Goal: Task Accomplishment & Management: Manage account settings

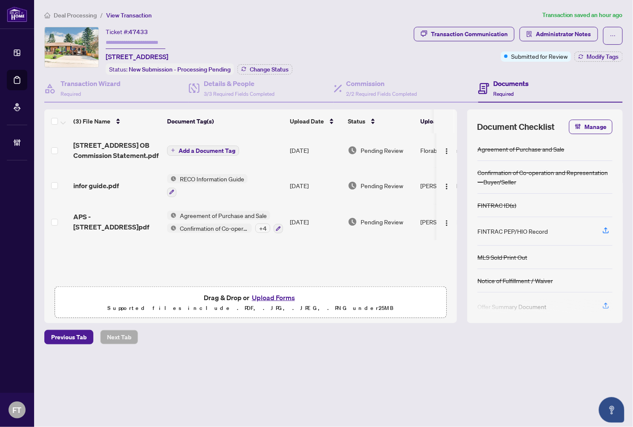
click at [80, 17] on span "Deal Processing" at bounding box center [75, 16] width 43 height 8
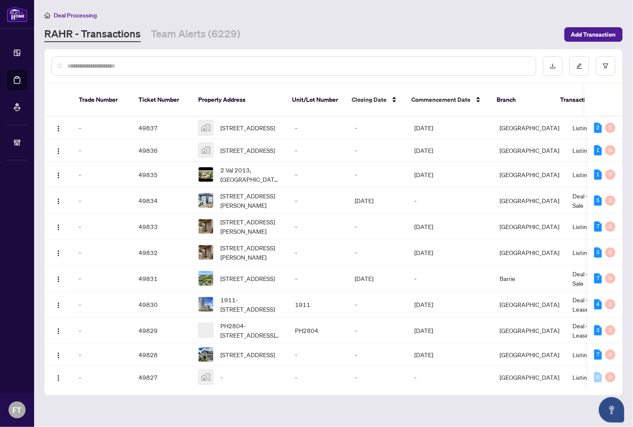
click at [107, 69] on div at bounding box center [333, 65] width 577 height 33
click at [105, 64] on input "text" at bounding box center [297, 65] width 461 height 9
drag, startPoint x: 151, startPoint y: 69, endPoint x: 113, endPoint y: 57, distance: 39.3
click at [151, 69] on input "text" at bounding box center [297, 65] width 461 height 9
click at [199, 67] on input "text" at bounding box center [297, 65] width 461 height 9
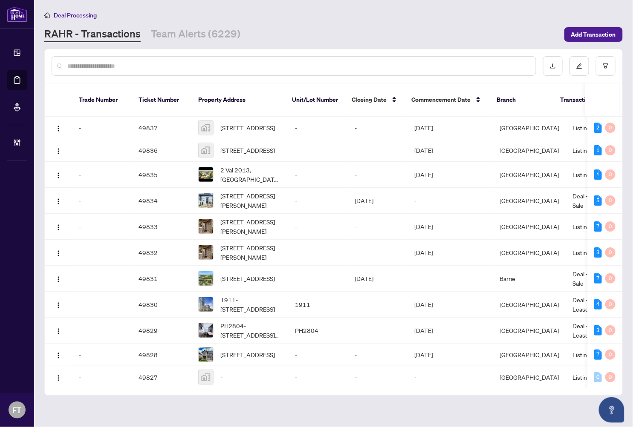
click at [106, 63] on input "text" at bounding box center [297, 65] width 461 height 9
type input "*******"
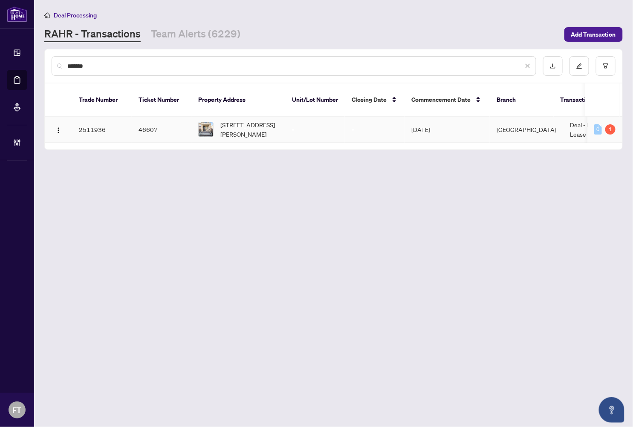
click at [333, 122] on td "-" at bounding box center [315, 130] width 60 height 26
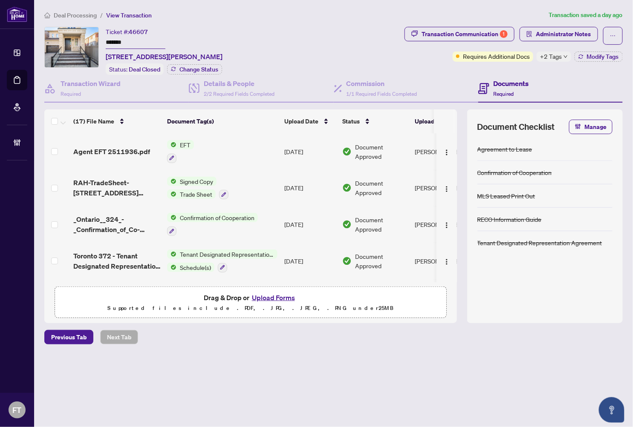
click at [64, 12] on span "Deal Processing" at bounding box center [75, 16] width 43 height 8
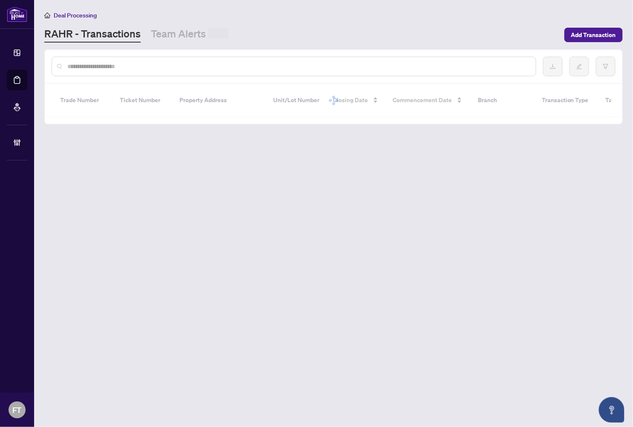
click at [157, 67] on input "text" at bounding box center [297, 66] width 461 height 9
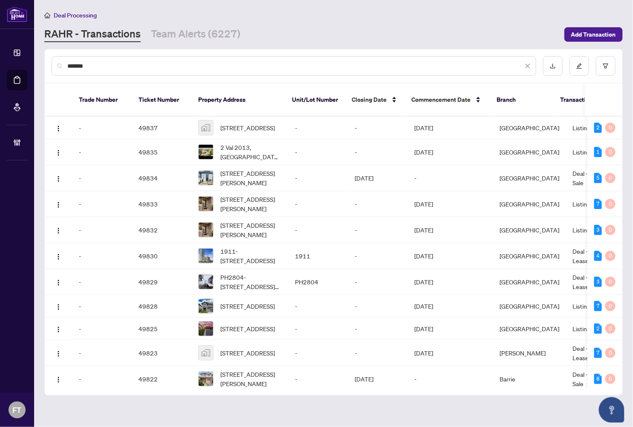
type input "*******"
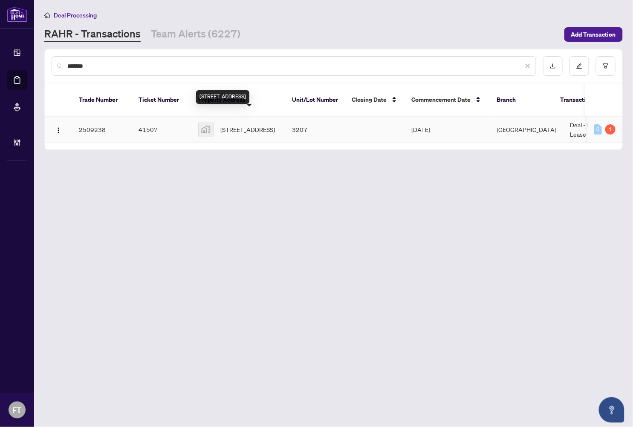
click at [265, 125] on span "[STREET_ADDRESS]" at bounding box center [247, 129] width 55 height 9
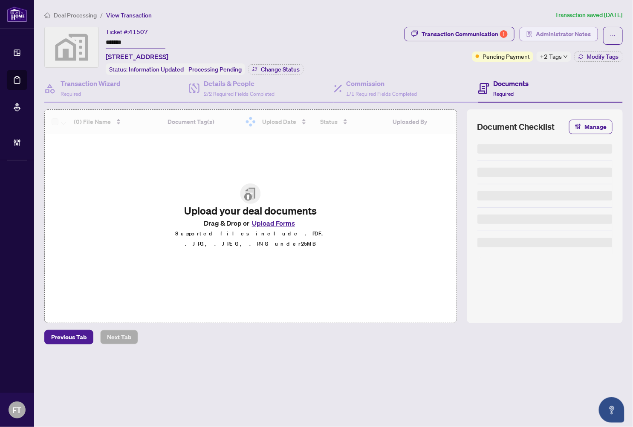
click at [532, 31] on icon "solution" at bounding box center [529, 34] width 6 height 6
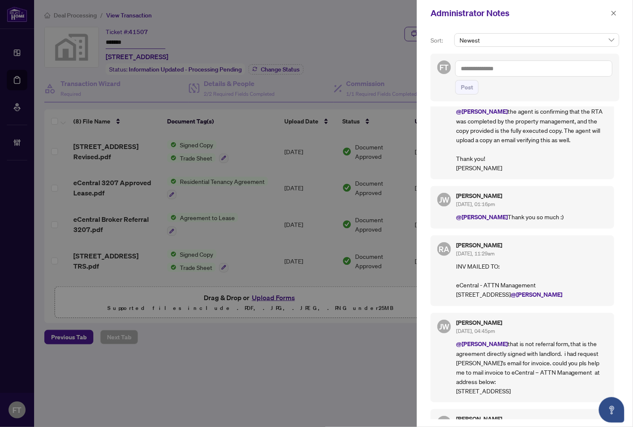
scroll to position [615, 0]
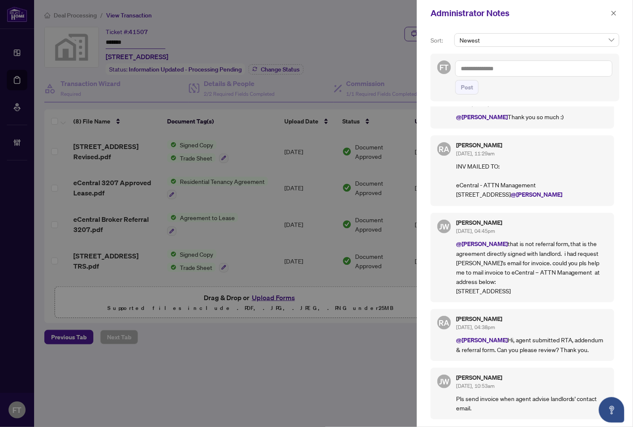
drag, startPoint x: 242, startPoint y: 40, endPoint x: 379, endPoint y: 95, distance: 147.6
click at [242, 40] on div at bounding box center [316, 213] width 633 height 427
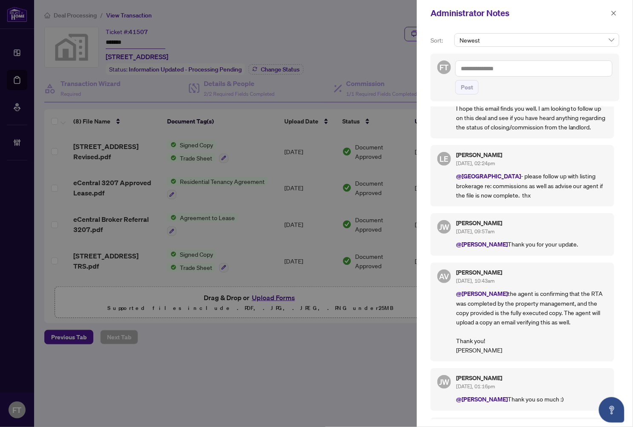
scroll to position [303, 0]
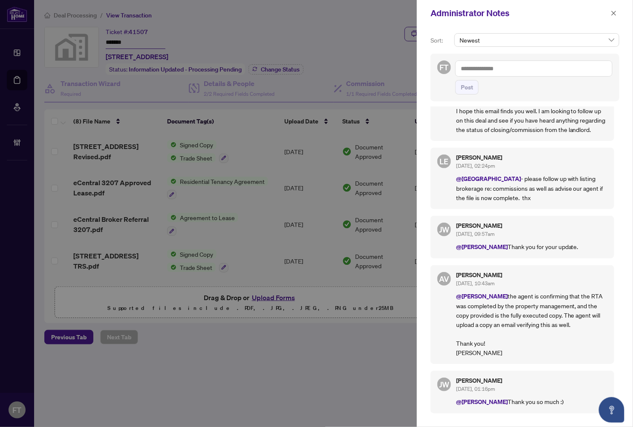
drag, startPoint x: 65, startPoint y: 27, endPoint x: 275, endPoint y: 28, distance: 210.0
click at [68, 27] on div at bounding box center [316, 213] width 633 height 427
click at [497, 70] on textarea at bounding box center [533, 68] width 157 height 16
paste textarea "**********"
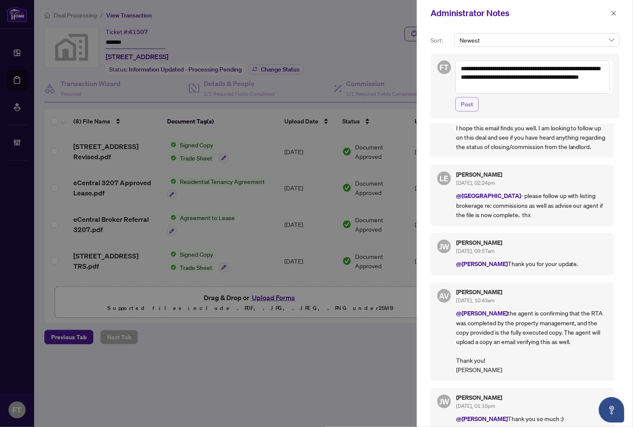
type textarea "**********"
click at [473, 103] on button "Post" at bounding box center [466, 104] width 23 height 14
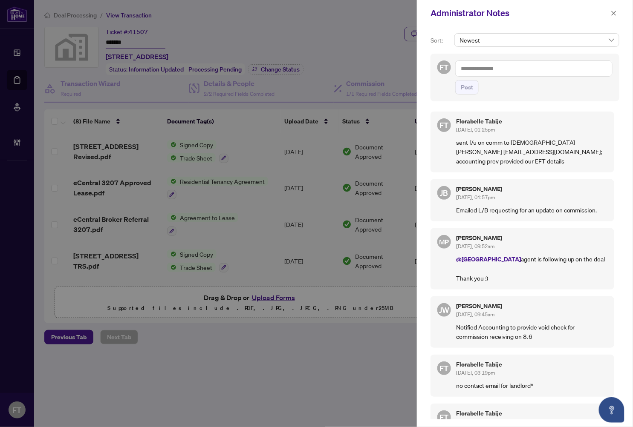
click at [55, 169] on div at bounding box center [316, 213] width 633 height 427
click at [612, 13] on icon "close" at bounding box center [613, 13] width 6 height 6
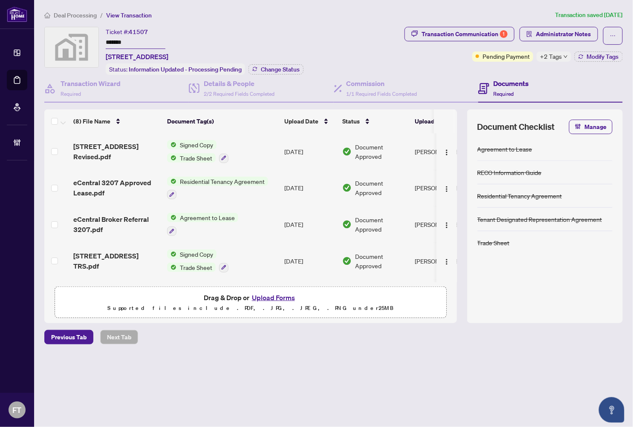
click at [222, 7] on main "Deal Processing / View Transaction Transaction saved [DATE] Ticket #: 41507 ***…" at bounding box center [333, 213] width 598 height 427
click at [80, 16] on span "Deal Processing" at bounding box center [75, 16] width 43 height 8
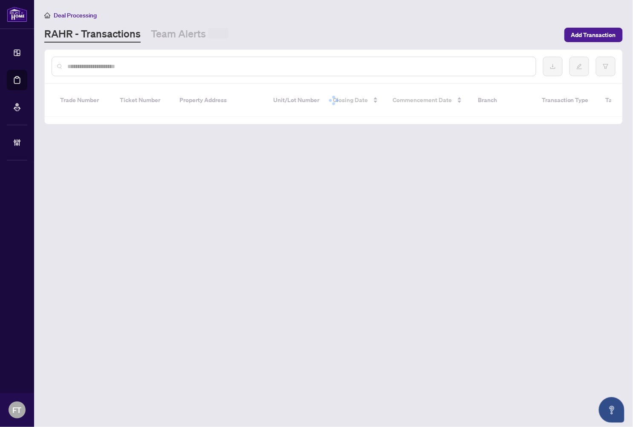
click at [97, 66] on input "text" at bounding box center [297, 66] width 461 height 9
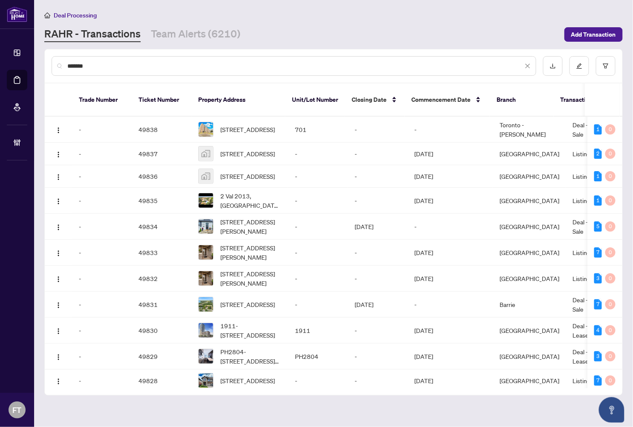
type input "*******"
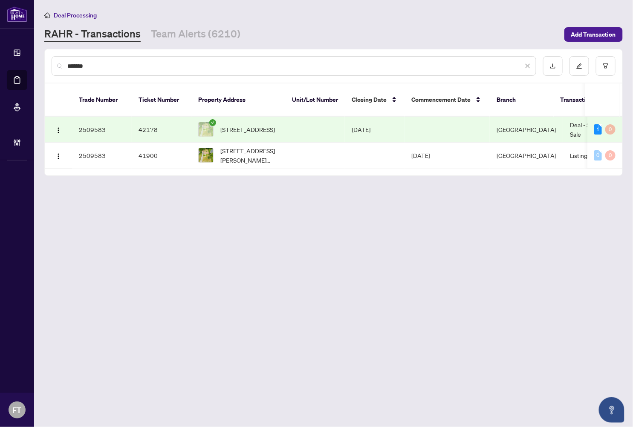
click at [259, 125] on span "[STREET_ADDRESS]" at bounding box center [247, 129] width 55 height 9
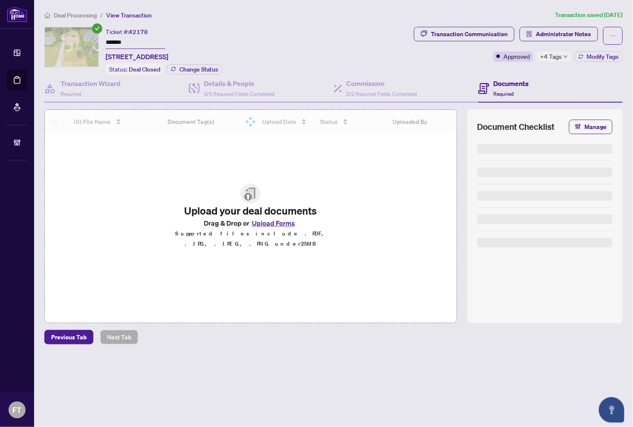
click at [554, 54] on span "+4 Tags" at bounding box center [551, 57] width 22 height 10
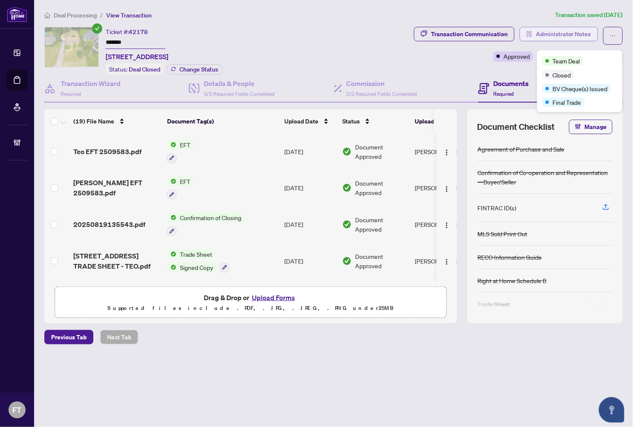
click at [556, 31] on span "Administrator Notes" at bounding box center [562, 34] width 55 height 14
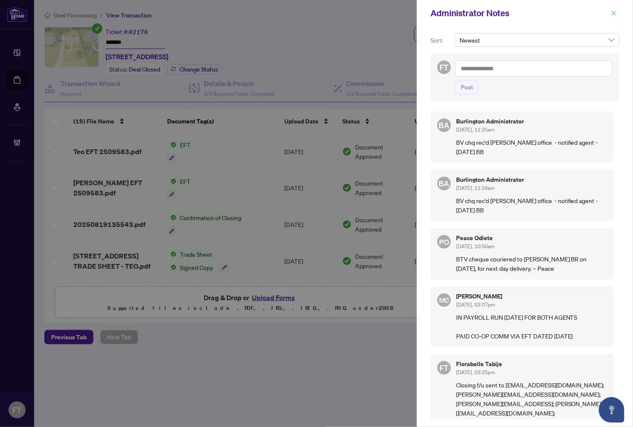
click at [615, 9] on span "button" at bounding box center [613, 13] width 6 height 14
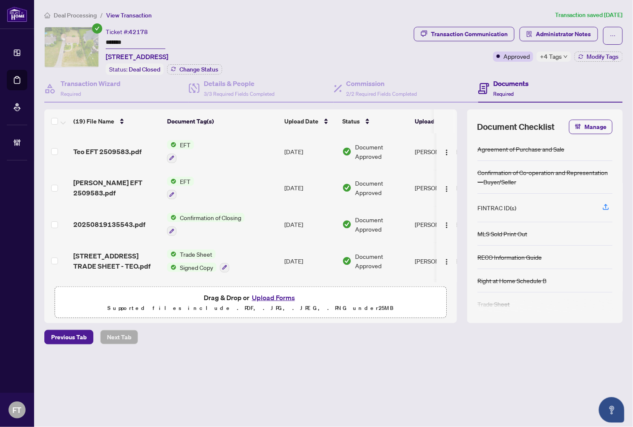
drag, startPoint x: 239, startPoint y: 22, endPoint x: 410, endPoint y: 103, distance: 189.6
click at [239, 23] on div "Deal Processing / View Transaction Transaction saved [DATE] Ticket #: 42178 ***…" at bounding box center [333, 192] width 585 height 364
click at [535, 36] on button "Administrator Notes" at bounding box center [558, 34] width 78 height 14
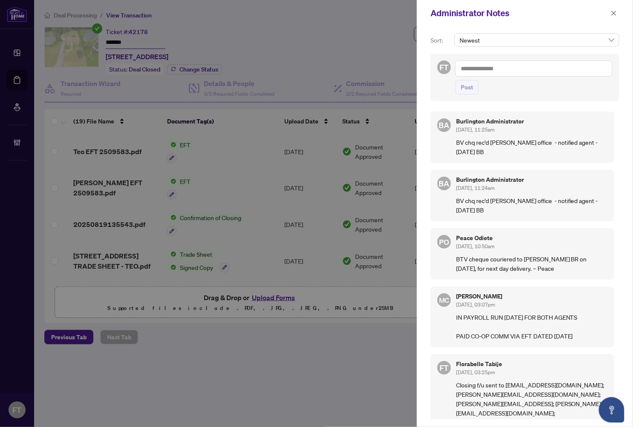
drag, startPoint x: 172, startPoint y: 23, endPoint x: 470, endPoint y: 16, distance: 297.8
click at [173, 23] on div at bounding box center [316, 213] width 633 height 427
click at [620, 12] on div "Administrator Notes" at bounding box center [525, 13] width 216 height 26
click at [613, 14] on icon "close" at bounding box center [613, 13] width 6 height 6
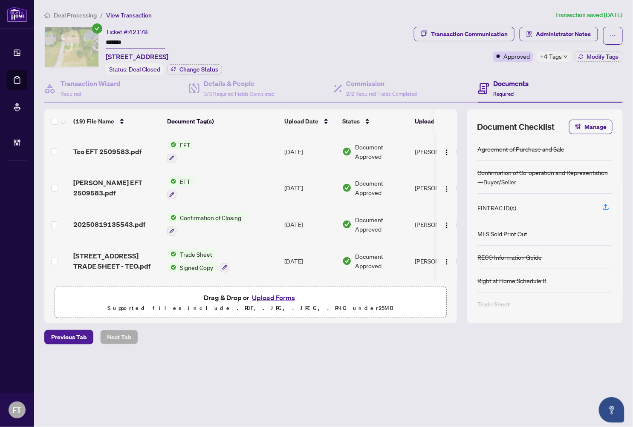
click at [78, 13] on span "Deal Processing" at bounding box center [75, 16] width 43 height 8
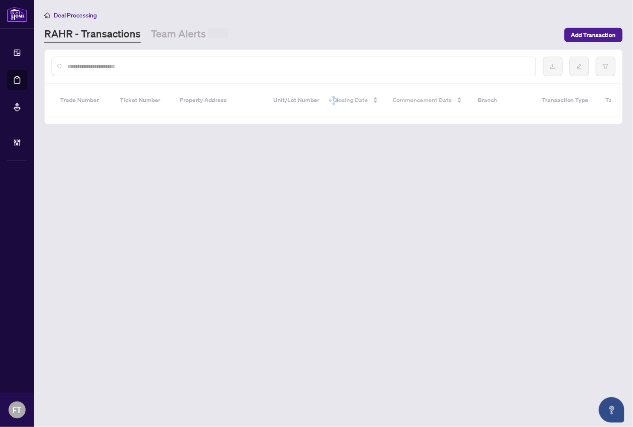
click at [78, 66] on input "text" at bounding box center [297, 66] width 461 height 9
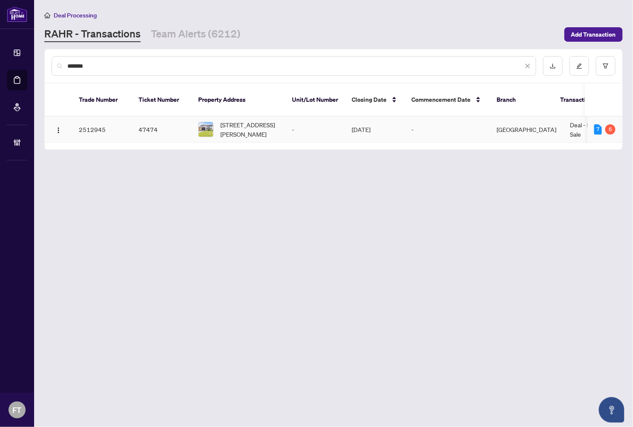
type input "*******"
click at [223, 120] on span "[STREET_ADDRESS][PERSON_NAME]" at bounding box center [249, 129] width 58 height 19
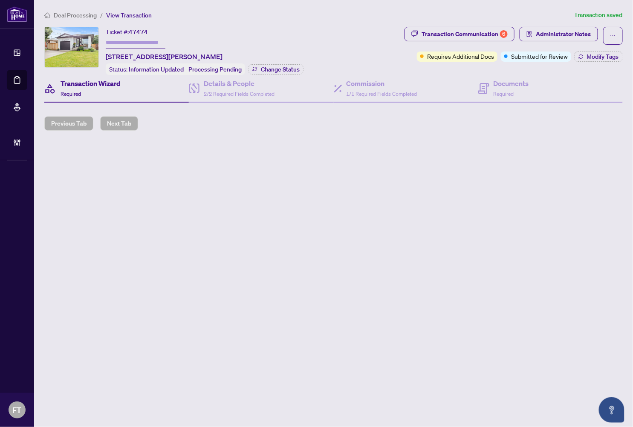
type input "*******"
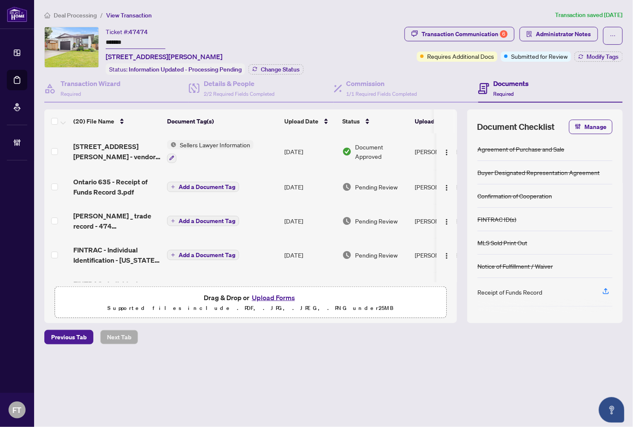
click at [117, 152] on span "[STREET_ADDRESS][PERSON_NAME] - vendor lawyer info.pdf" at bounding box center [116, 151] width 87 height 20
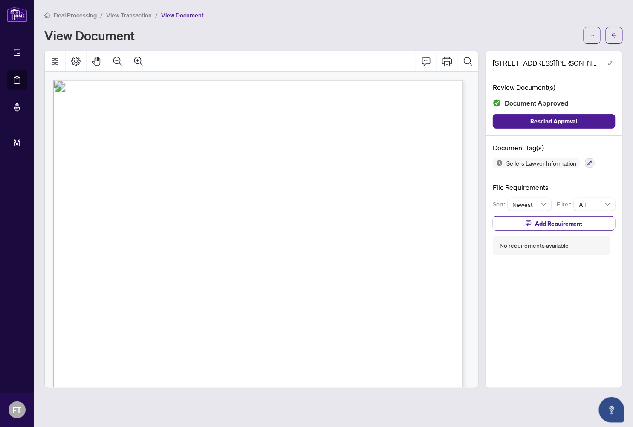
drag, startPoint x: 278, startPoint y: 190, endPoint x: 327, endPoint y: 177, distance: 50.6
click at [201, 190] on span "Flagged" at bounding box center [190, 189] width 21 height 9
click at [590, 161] on icon "button" at bounding box center [589, 163] width 5 height 5
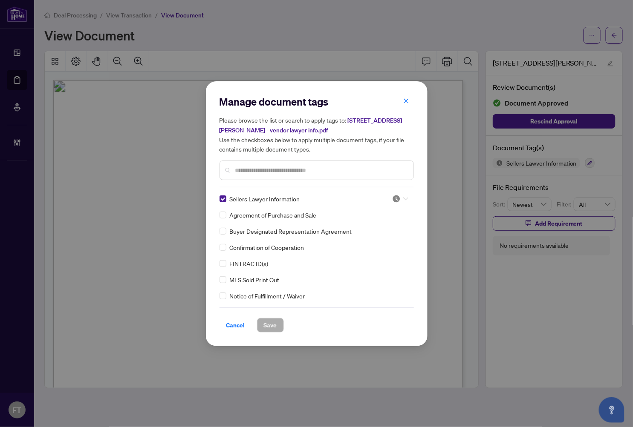
click at [403, 198] on icon at bounding box center [405, 198] width 5 height 3
click at [375, 239] on div "Approved" at bounding box center [372, 240] width 55 height 9
click at [271, 327] on span "Save" at bounding box center [270, 326] width 13 height 14
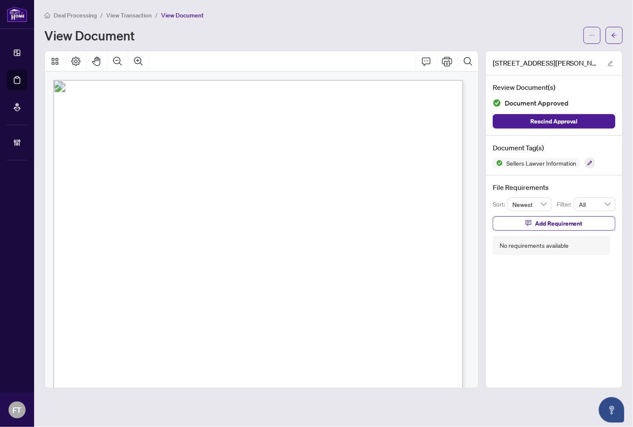
click at [293, 226] on span "unless you recognize the sender and know the content is safe." at bounding box center [191, 228] width 203 height 8
click at [138, 14] on span "View Transaction" at bounding box center [129, 16] width 46 height 8
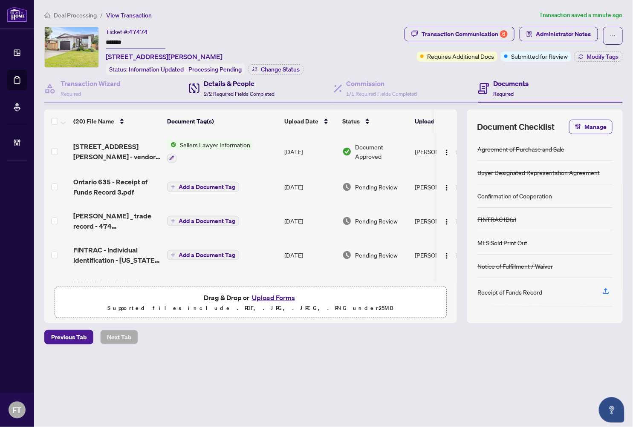
click at [227, 86] on h4 "Details & People" at bounding box center [239, 83] width 71 height 10
click at [349, 91] on span "1/1 Required Fields Completed" at bounding box center [381, 94] width 71 height 6
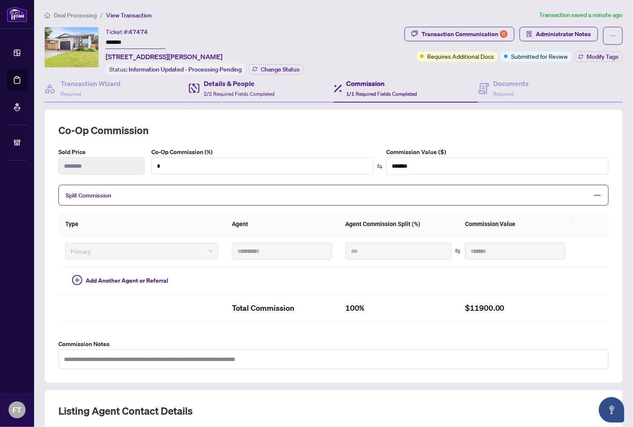
click at [283, 87] on div "Details & People 2/2 Required Fields Completed" at bounding box center [261, 89] width 144 height 28
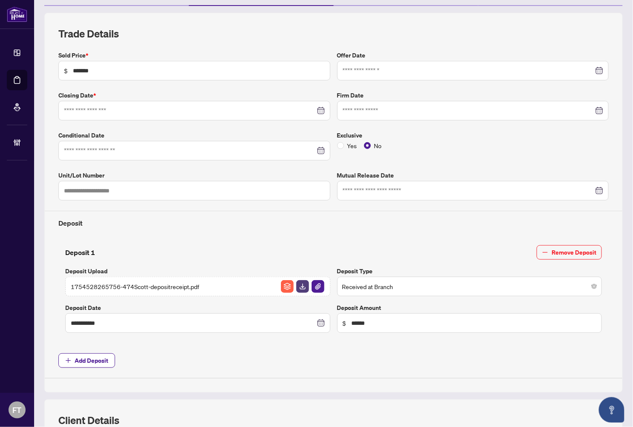
type input "**********"
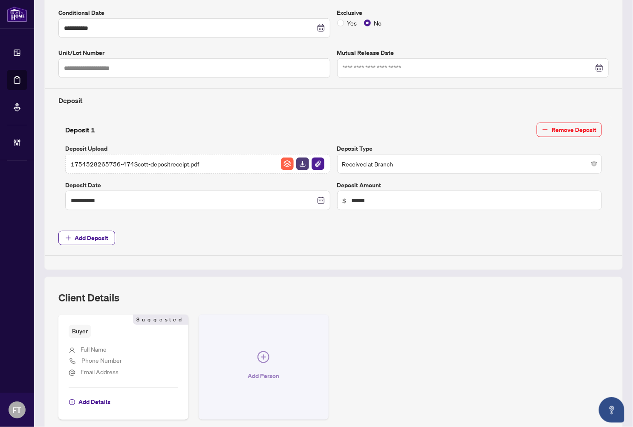
scroll to position [287, 0]
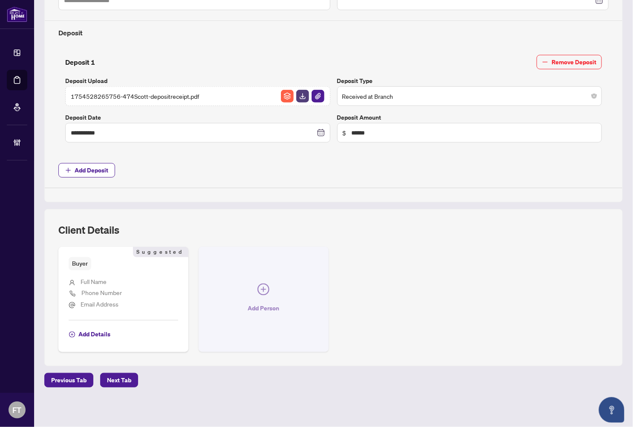
click at [247, 304] on span "Add Person" at bounding box center [263, 309] width 32 height 14
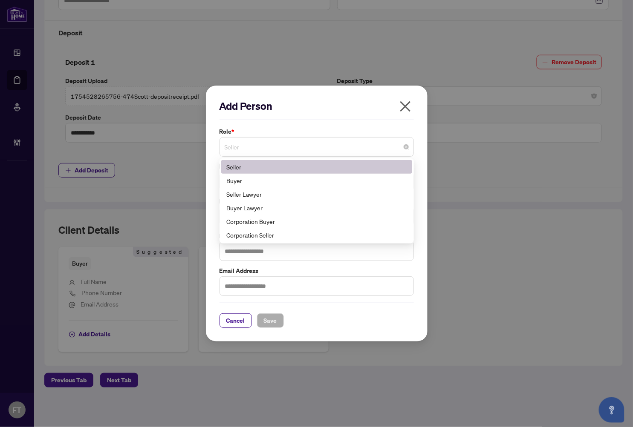
click at [294, 150] on span "Seller" at bounding box center [316, 147] width 184 height 16
click at [256, 207] on div "Buyer Lawyer" at bounding box center [316, 207] width 181 height 9
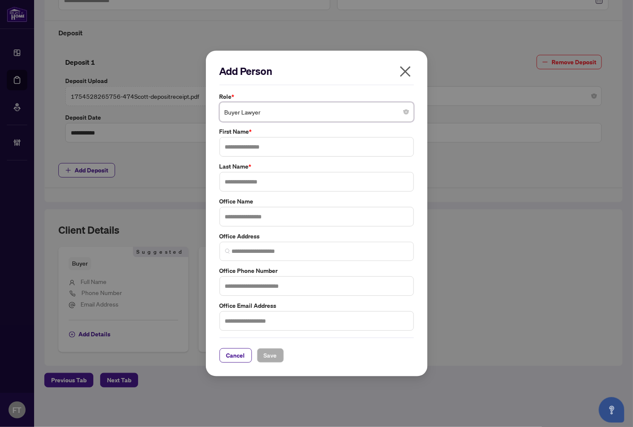
click at [241, 120] on span "Buyer Lawyer" at bounding box center [316, 112] width 184 height 16
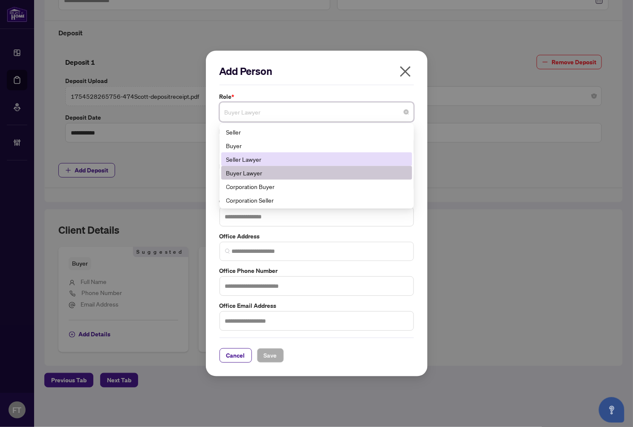
click at [241, 155] on div "Seller Lawyer" at bounding box center [316, 159] width 181 height 9
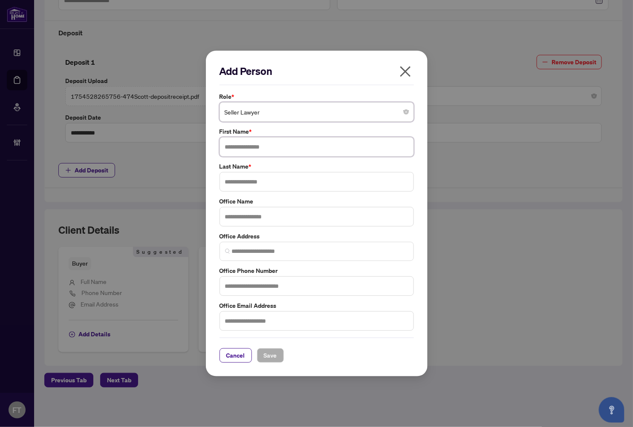
click at [237, 142] on input "text" at bounding box center [316, 147] width 194 height 20
type input "****"
type input "*********"
click at [405, 67] on icon "close" at bounding box center [405, 72] width 14 height 14
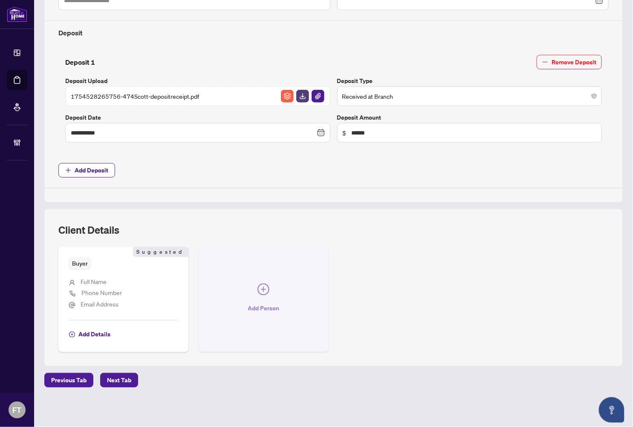
click at [262, 292] on icon "plus-circle" at bounding box center [263, 290] width 12 height 12
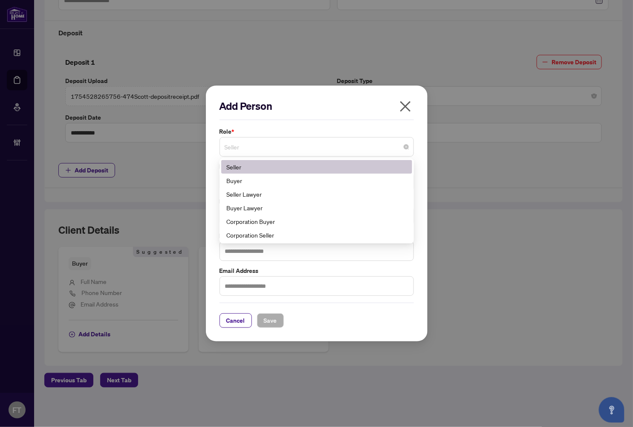
click at [264, 144] on span "Seller" at bounding box center [316, 147] width 184 height 16
click at [244, 202] on div "Buyer Lawyer" at bounding box center [316, 208] width 191 height 14
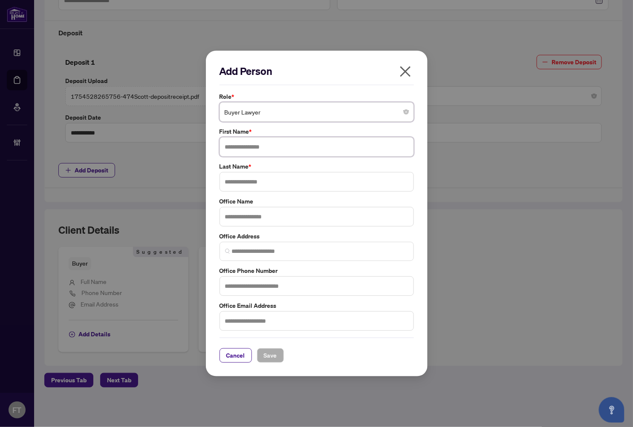
click at [244, 145] on input "text" at bounding box center [316, 147] width 194 height 20
type input "*"
type input "****"
type input "***"
click at [233, 355] on span "Cancel" at bounding box center [235, 356] width 19 height 14
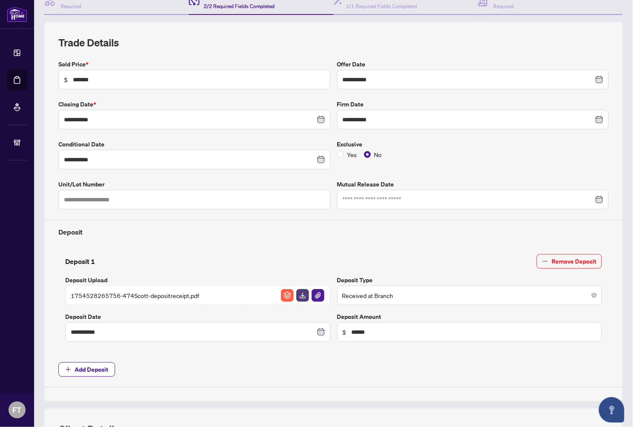
scroll to position [50, 0]
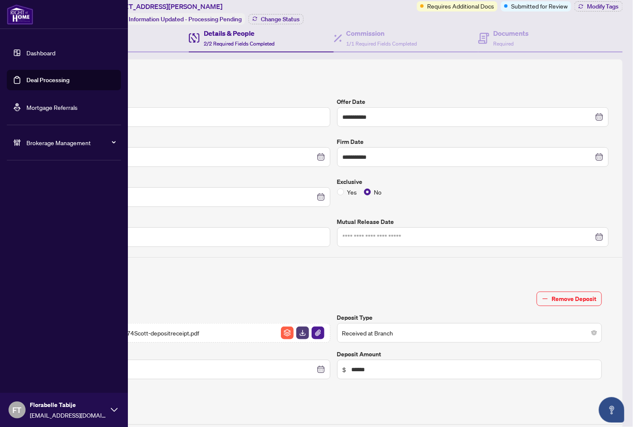
click at [26, 83] on link "Deal Processing" at bounding box center [47, 80] width 43 height 8
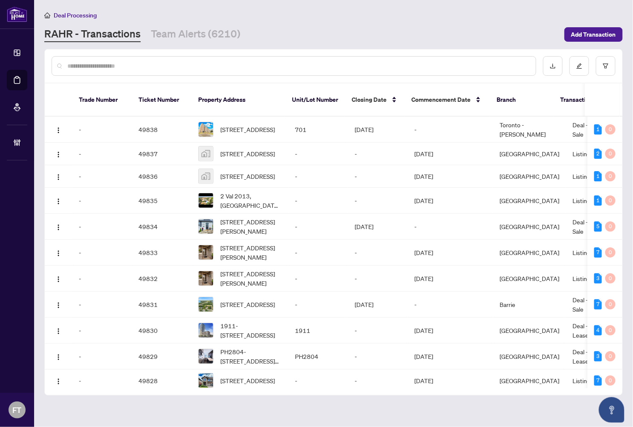
click at [412, 27] on div "[PERSON_NAME] - Transactions Team Alerts (6210)" at bounding box center [301, 34] width 515 height 15
click at [90, 66] on input "text" at bounding box center [297, 65] width 461 height 9
type input "*******"
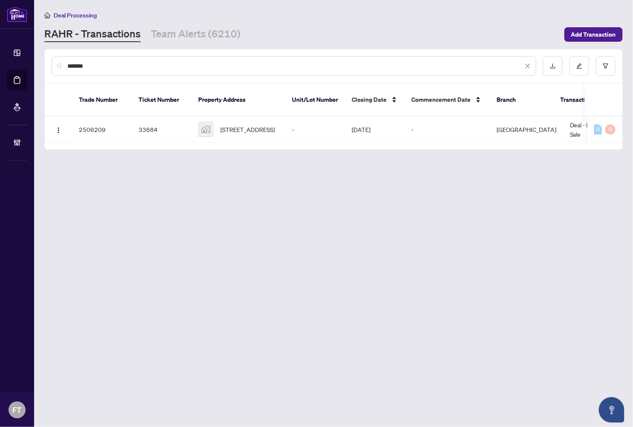
drag, startPoint x: 375, startPoint y: 245, endPoint x: 483, endPoint y: 114, distance: 169.8
click at [376, 245] on main "Deal Processing [PERSON_NAME] - Transactions Team Alerts (6210) Add Transaction…" at bounding box center [333, 213] width 598 height 427
click at [488, 117] on td "-" at bounding box center [446, 130] width 85 height 26
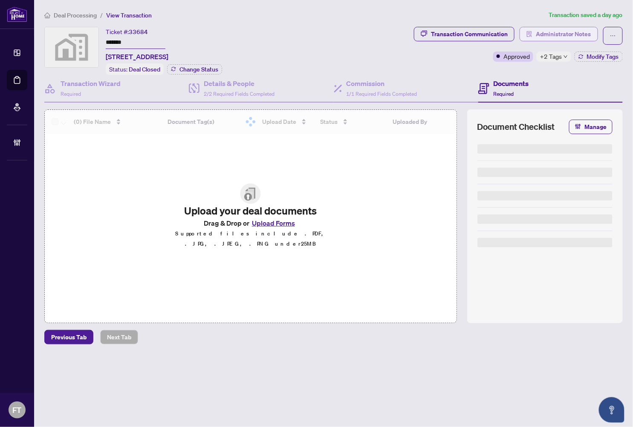
click at [583, 35] on span "Administrator Notes" at bounding box center [562, 34] width 55 height 14
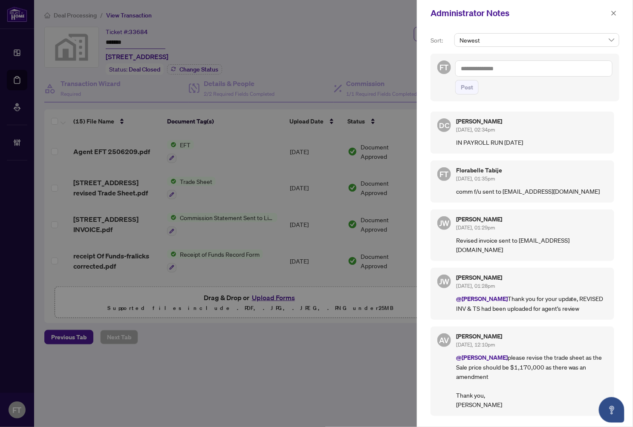
click at [166, 382] on div at bounding box center [316, 213] width 633 height 427
drag, startPoint x: 193, startPoint y: 17, endPoint x: 191, endPoint y: 13, distance: 5.0
click at [194, 18] on div at bounding box center [316, 213] width 633 height 427
drag, startPoint x: 613, startPoint y: 9, endPoint x: 621, endPoint y: 14, distance: 8.8
click at [614, 10] on span "button" at bounding box center [613, 13] width 6 height 14
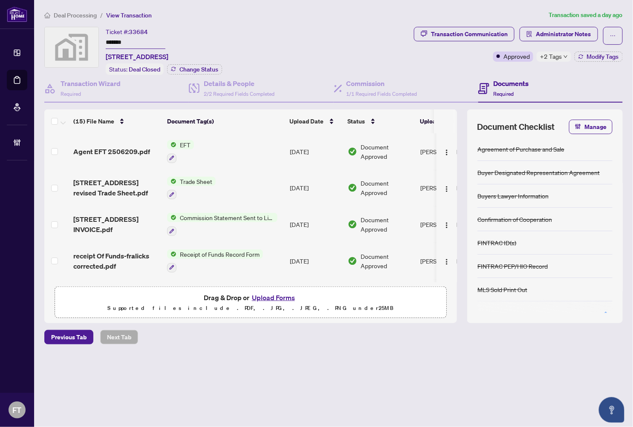
click at [75, 20] on div "Deal Processing / View Transaction Transaction saved a day ago Ticket #: 33684 …" at bounding box center [333, 192] width 585 height 364
click at [71, 12] on span "Deal Processing" at bounding box center [75, 16] width 43 height 8
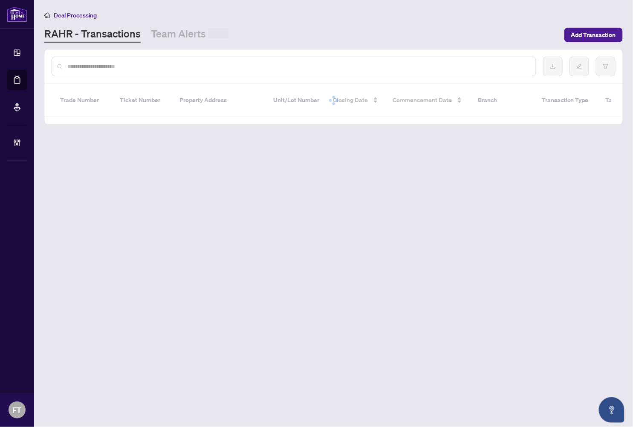
click at [125, 63] on input "text" at bounding box center [297, 66] width 461 height 9
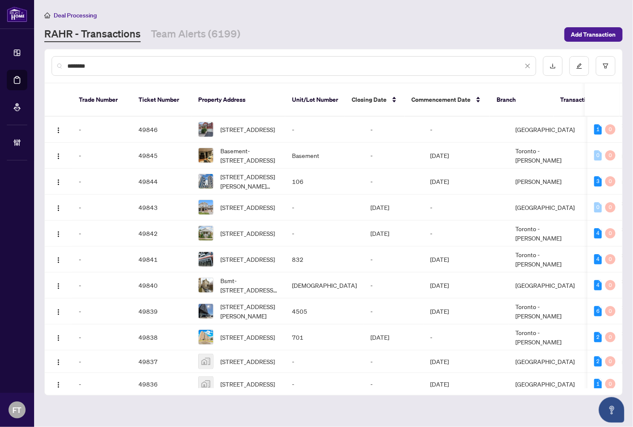
type input "********"
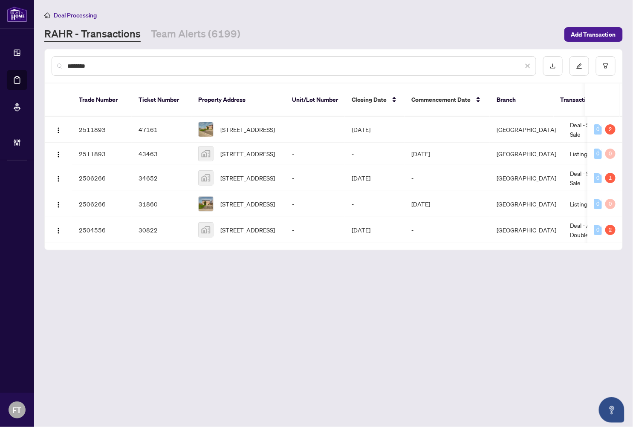
click at [270, 328] on main "Deal Processing [PERSON_NAME] - Transactions Team Alerts (6199) Add Transaction…" at bounding box center [333, 213] width 598 height 427
drag, startPoint x: 167, startPoint y: 309, endPoint x: 479, endPoint y: 184, distance: 336.5
click at [168, 307] on main "Deal Processing [PERSON_NAME] - Transactions Team Alerts (6199) Add Transaction…" at bounding box center [333, 213] width 598 height 427
drag, startPoint x: 245, startPoint y: 324, endPoint x: 49, endPoint y: 98, distance: 299.2
click at [245, 324] on main "Deal Processing [PERSON_NAME] - Transactions Team Alerts (6199) Add Transaction…" at bounding box center [333, 213] width 598 height 427
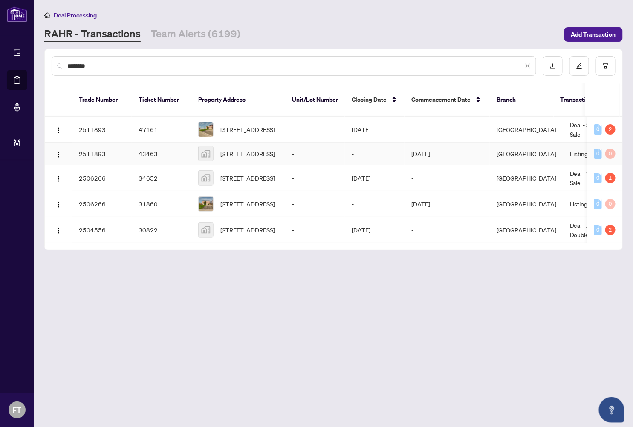
click at [181, 143] on td "43463" at bounding box center [162, 154] width 60 height 23
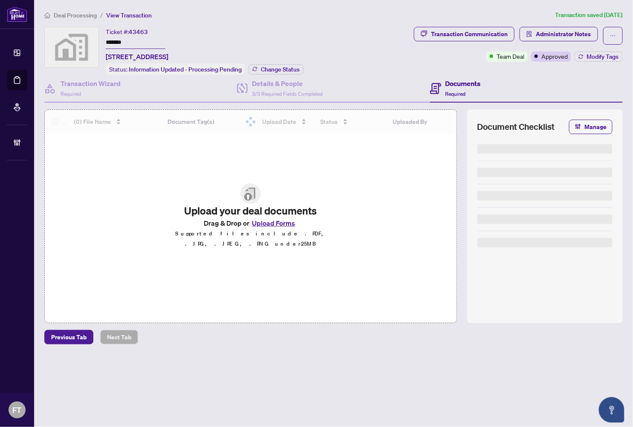
click at [79, 15] on span "Deal Processing" at bounding box center [75, 16] width 43 height 8
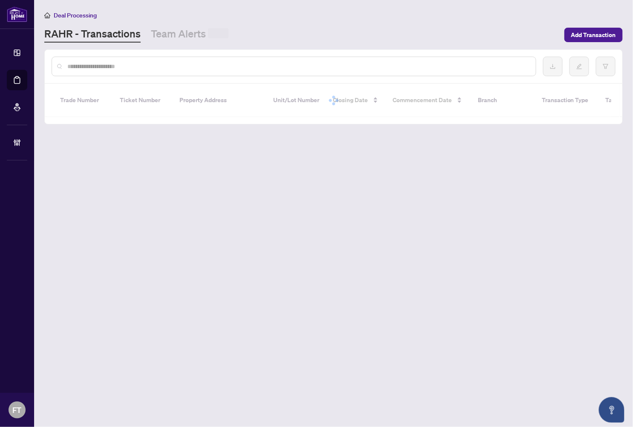
click at [71, 64] on input "text" at bounding box center [297, 66] width 461 height 9
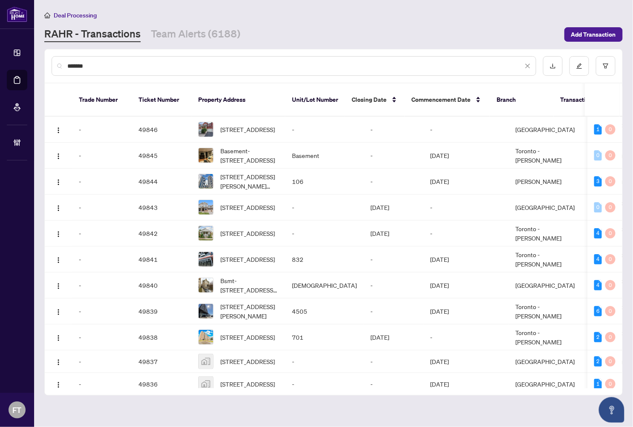
type input "*******"
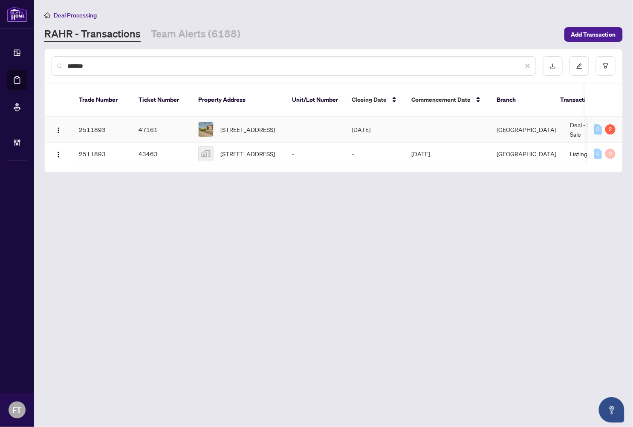
click at [541, 117] on td "[GEOGRAPHIC_DATA]" at bounding box center [525, 130] width 73 height 26
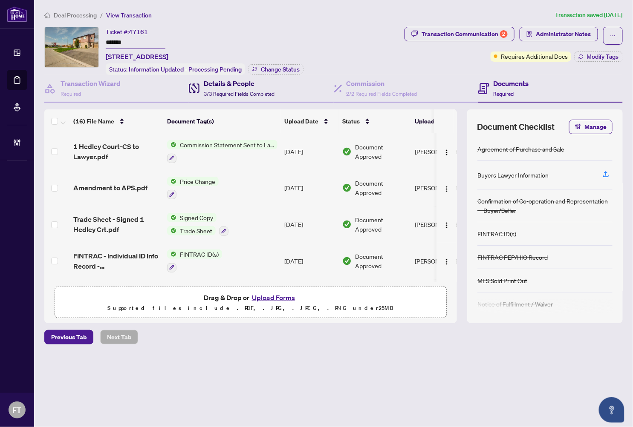
click at [235, 91] on span "3/3 Required Fields Completed" at bounding box center [239, 94] width 71 height 6
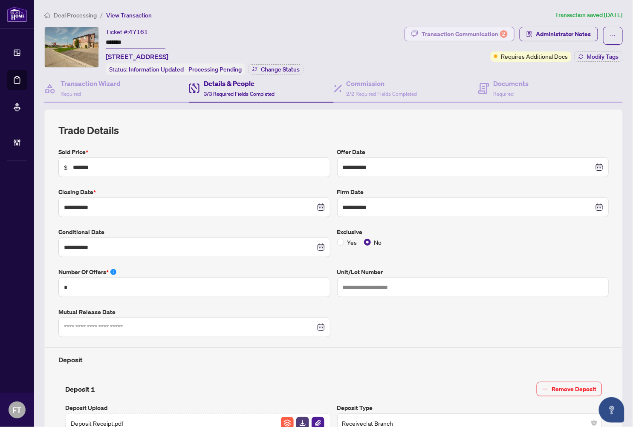
click at [423, 27] on div "Transaction Communication 2" at bounding box center [464, 34] width 86 height 14
type textarea "**********"
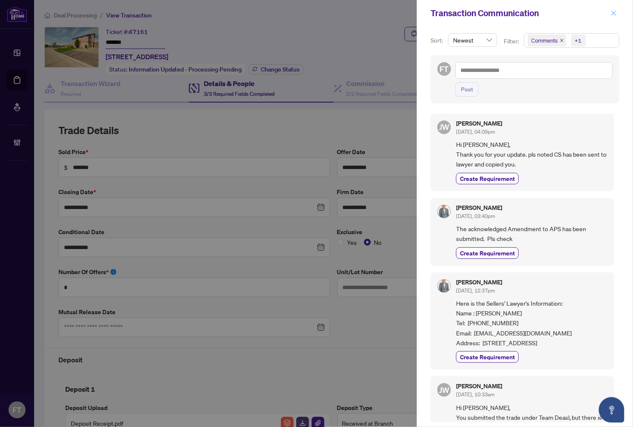
click at [613, 18] on span "button" at bounding box center [613, 13] width 6 height 14
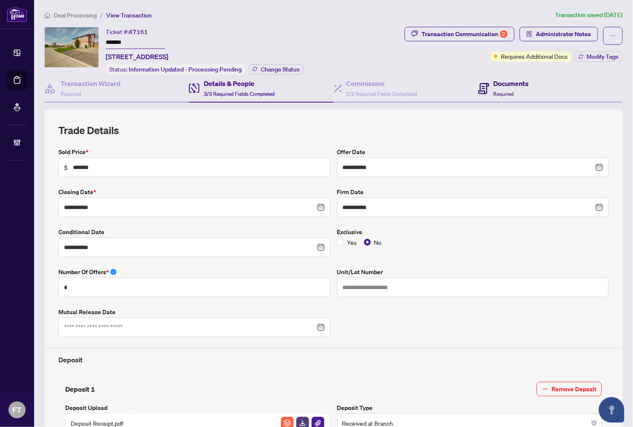
click at [505, 91] on span "Required" at bounding box center [503, 94] width 20 height 6
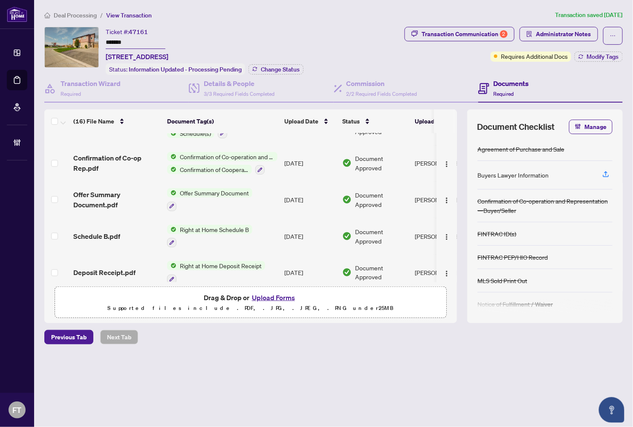
scroll to position [427, 0]
click at [300, 22] on div "Deal Processing / View Transaction Transaction saved [DATE] Ticket #: 47161 ***…" at bounding box center [333, 192] width 585 height 364
click at [580, 35] on span "Administrator Notes" at bounding box center [562, 34] width 55 height 14
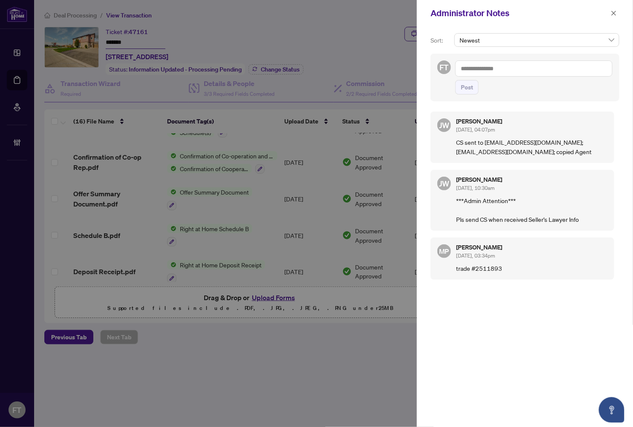
click at [535, 73] on textarea at bounding box center [533, 68] width 157 height 16
type textarea "*"
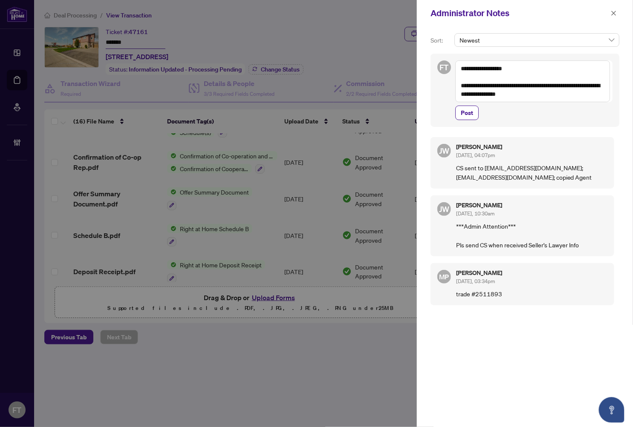
paste textarea "**********"
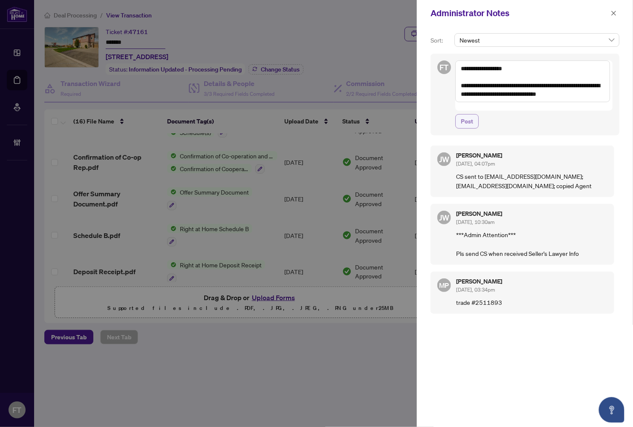
type textarea "**********"
click at [473, 115] on span "Post" at bounding box center [466, 122] width 12 height 14
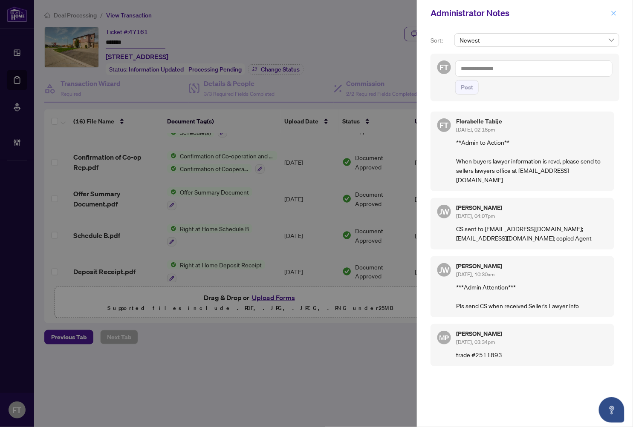
click at [611, 14] on icon "close" at bounding box center [613, 13] width 6 height 6
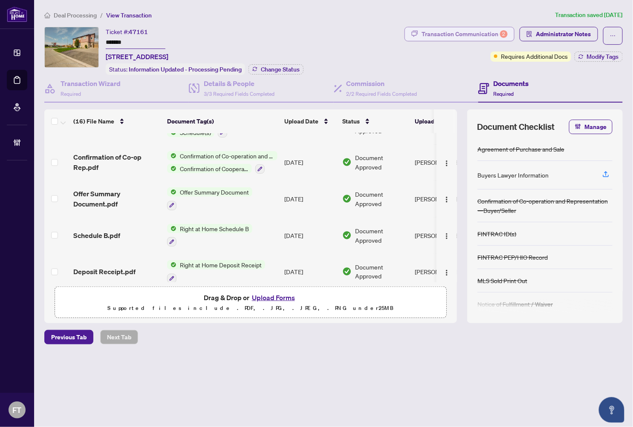
click at [443, 30] on div "Transaction Communication 2" at bounding box center [464, 34] width 86 height 14
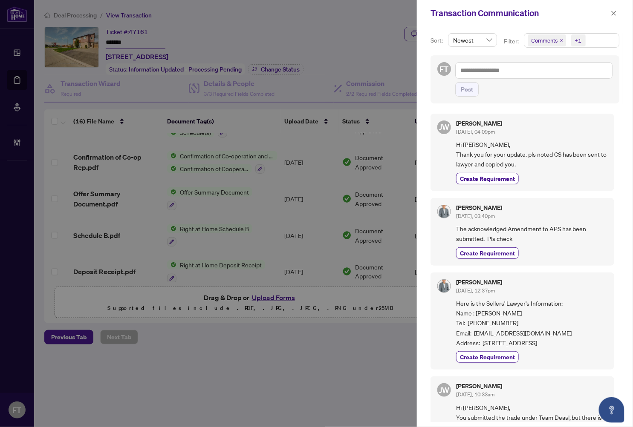
click at [588, 40] on span "Comments +1" at bounding box center [571, 41] width 95 height 14
click at [544, 70] on div "Select All 1 Comments Requirements Activity History" at bounding box center [570, 80] width 91 height 54
click at [561, 77] on span "Comments" at bounding box center [555, 76] width 29 height 8
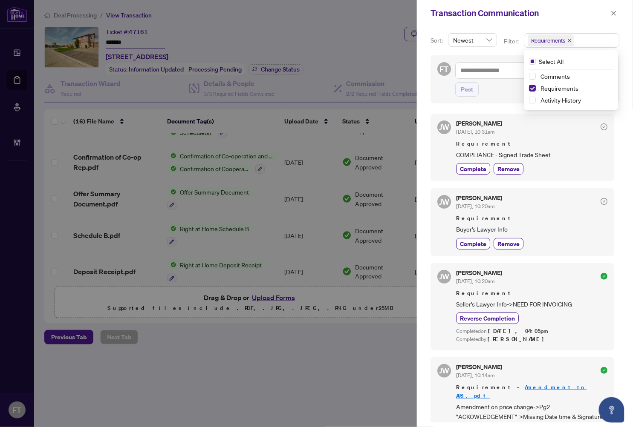
click at [553, 224] on span "Buyer's Lawyer Info" at bounding box center [531, 229] width 151 height 10
